Goal: Information Seeking & Learning: Learn about a topic

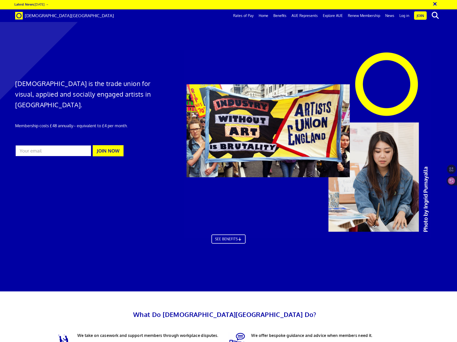
scroll to position [0, 7]
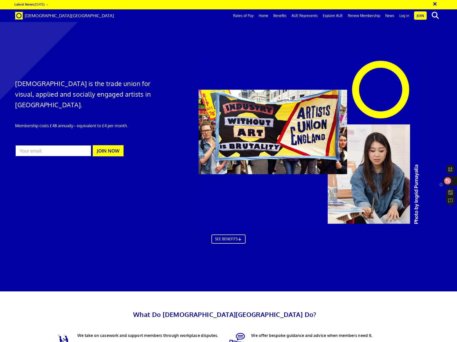
click at [452, 180] on div at bounding box center [450, 180] width 14 height 9
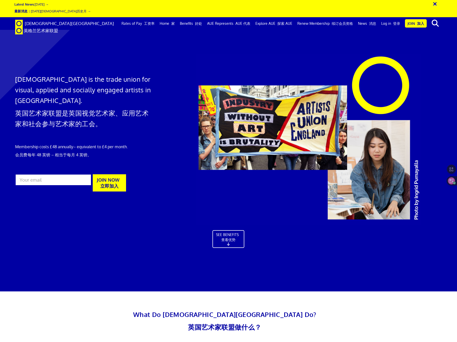
click at [154, 71] on div "[DEMOGRAPHIC_DATA] is the trade union for visual, applied and socially engaged …" at bounding box center [83, 124] width 145 height 141
click at [74, 134] on div "[DEMOGRAPHIC_DATA] is the trade union for visual, applied and socially engaged …" at bounding box center [83, 124] width 145 height 141
drag, startPoint x: 238, startPoint y: 209, endPoint x: 240, endPoint y: 206, distance: 3.9
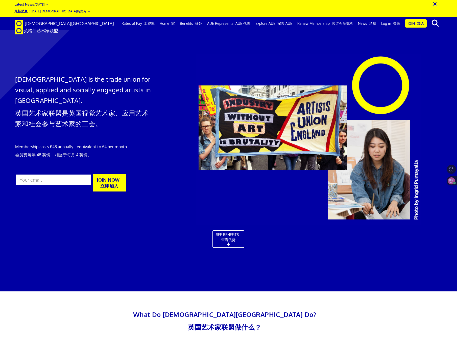
drag, startPoint x: 321, startPoint y: 66, endPoint x: 378, endPoint y: 67, distance: 57.4
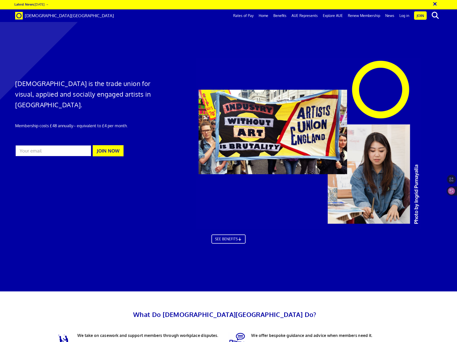
scroll to position [0, 7]
